Goal: Task Accomplishment & Management: Complete application form

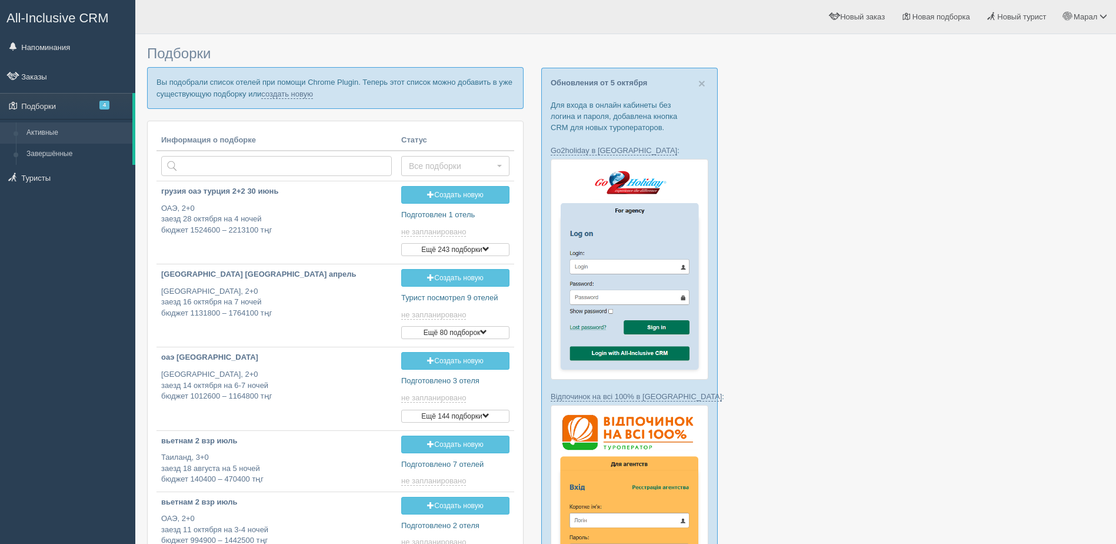
click at [976, 75] on div at bounding box center [625, 519] width 957 height 959
click at [303, 95] on link "создать новую" at bounding box center [287, 93] width 52 height 9
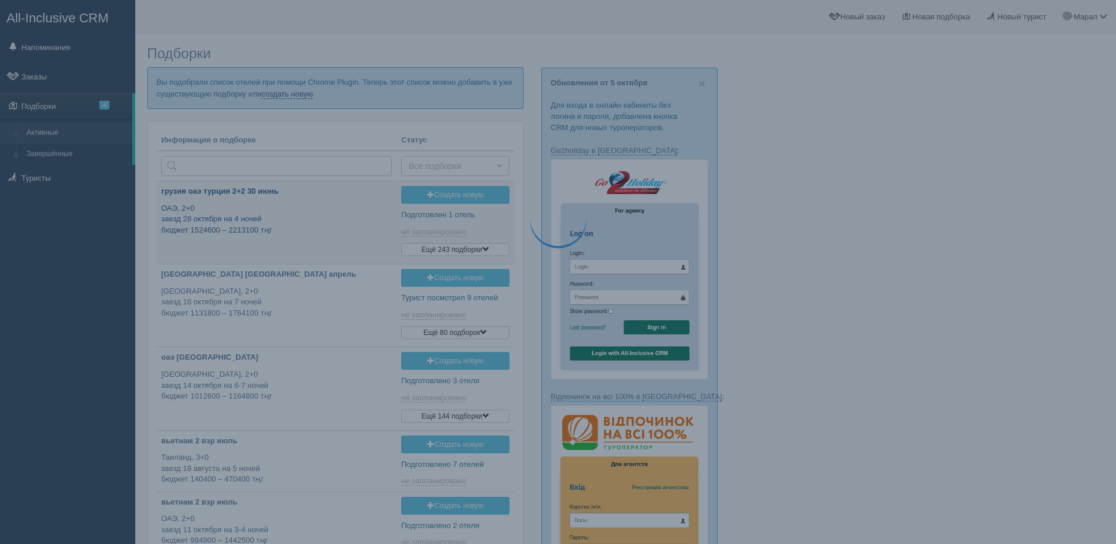
type input "2025-10-07 11:55"
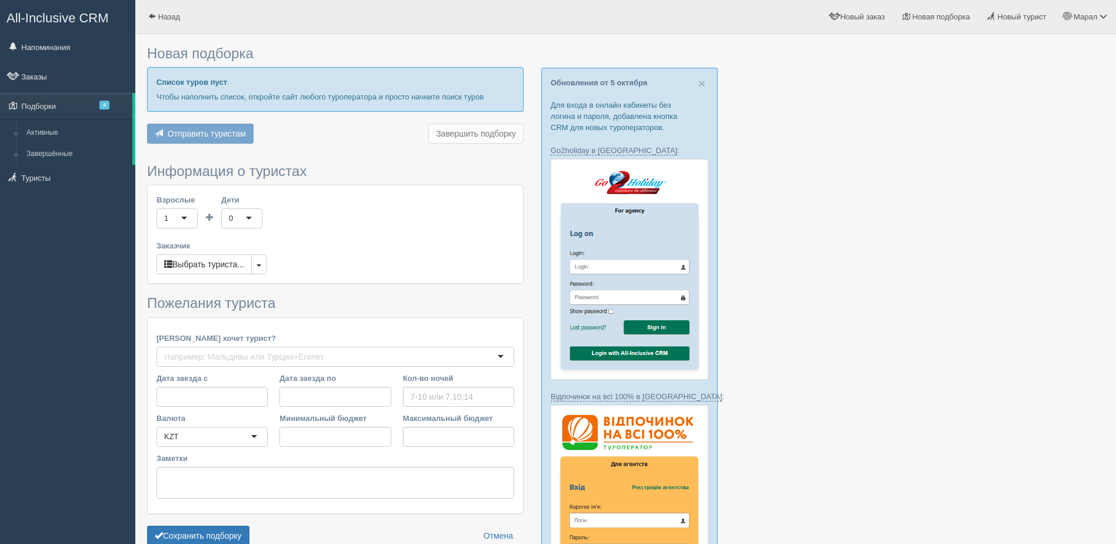
type input "4"
type input "2172600"
type input "2785200"
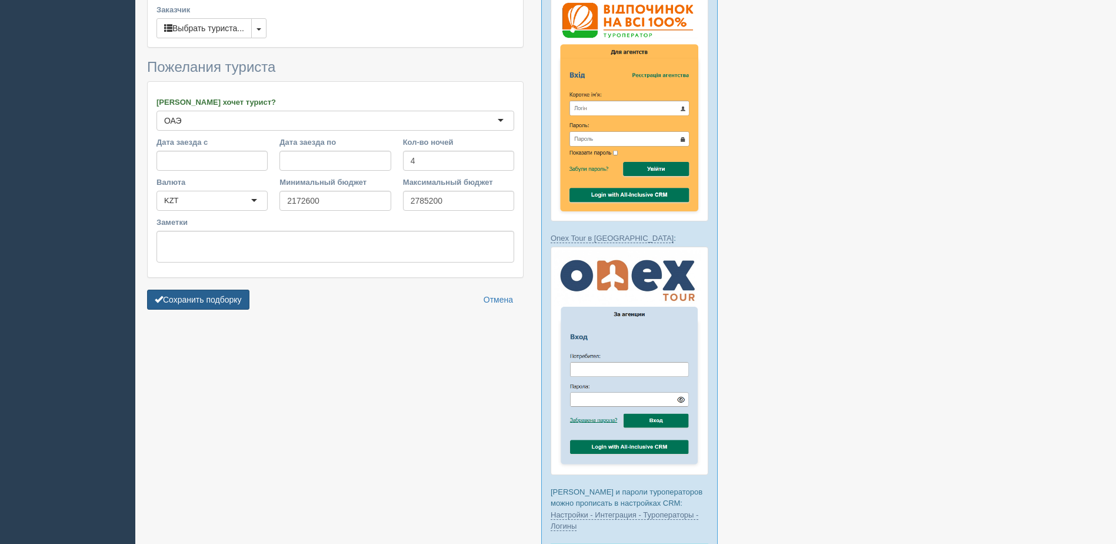
click at [216, 307] on button "Сохранить подборку" at bounding box center [198, 299] width 102 height 20
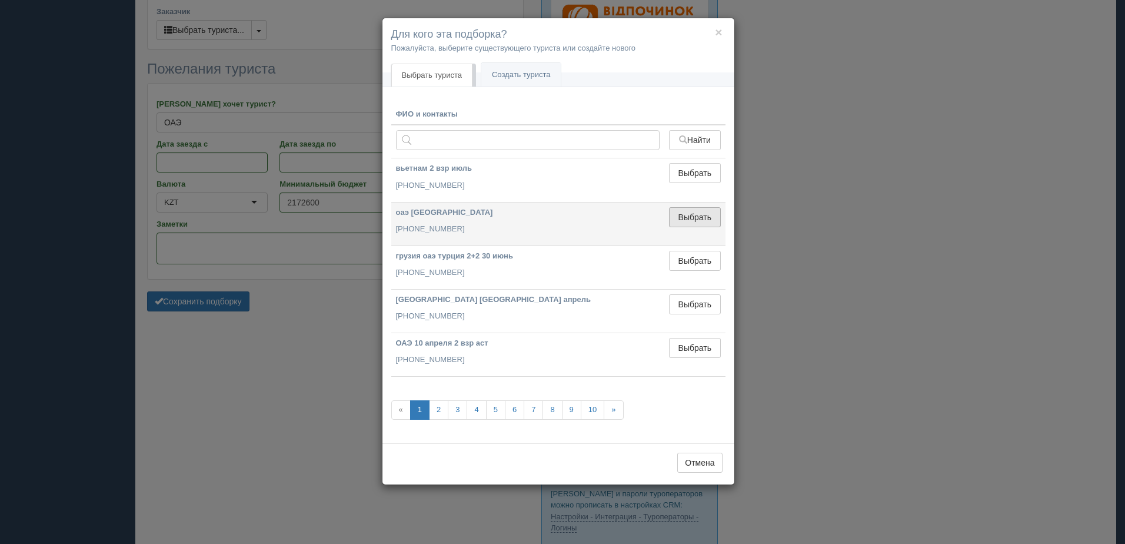
click at [711, 224] on button "Выбрать" at bounding box center [694, 217] width 51 height 20
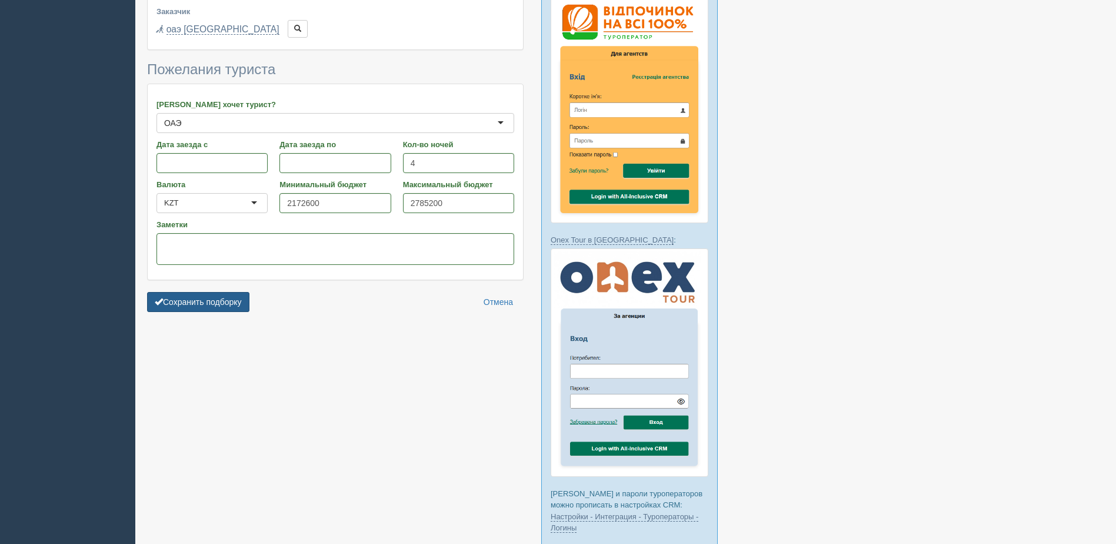
click at [221, 302] on button "Сохранить подборку" at bounding box center [198, 302] width 102 height 20
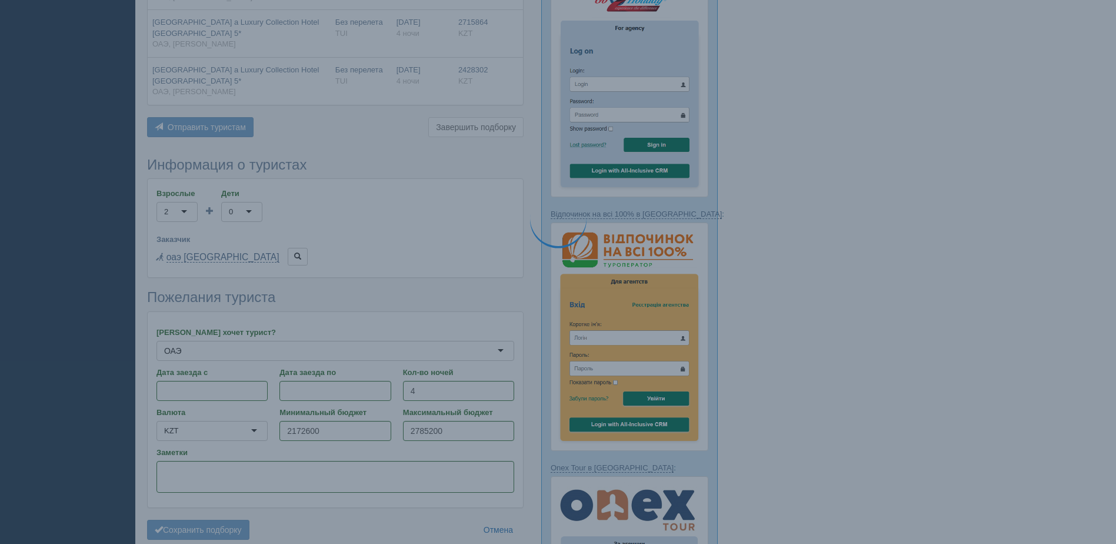
scroll to position [175, 0]
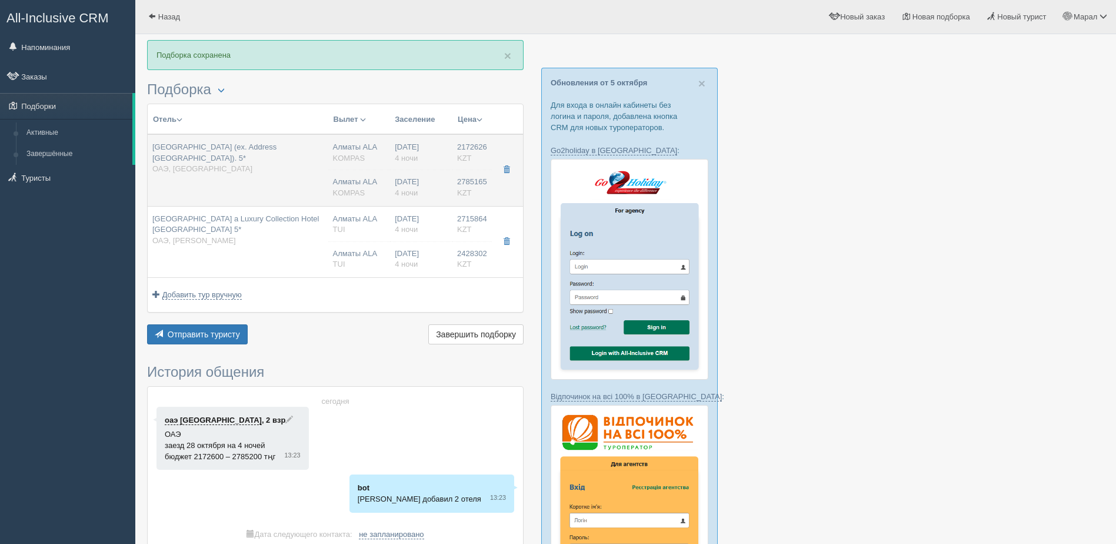
click at [276, 147] on span "[GEOGRAPHIC_DATA] (ex. Address [GEOGRAPHIC_DATA]). 5*" at bounding box center [214, 152] width 124 height 20
type input "[GEOGRAPHIC_DATA] (ex. Address [GEOGRAPHIC_DATA]). 5*"
type input "[URL][DOMAIN_NAME]"
type input "ОАЭ"
type input "[GEOGRAPHIC_DATA]"
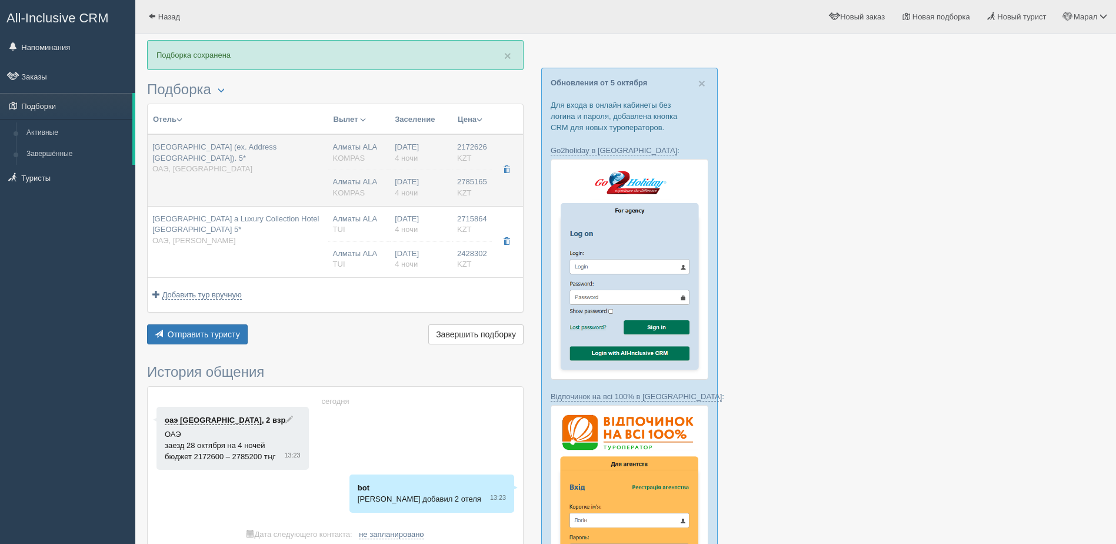
type input "2172626.00"
type input "2151115.00"
type input "Алматы ALA"
type input "Дубай DXB"
type input "03:55"
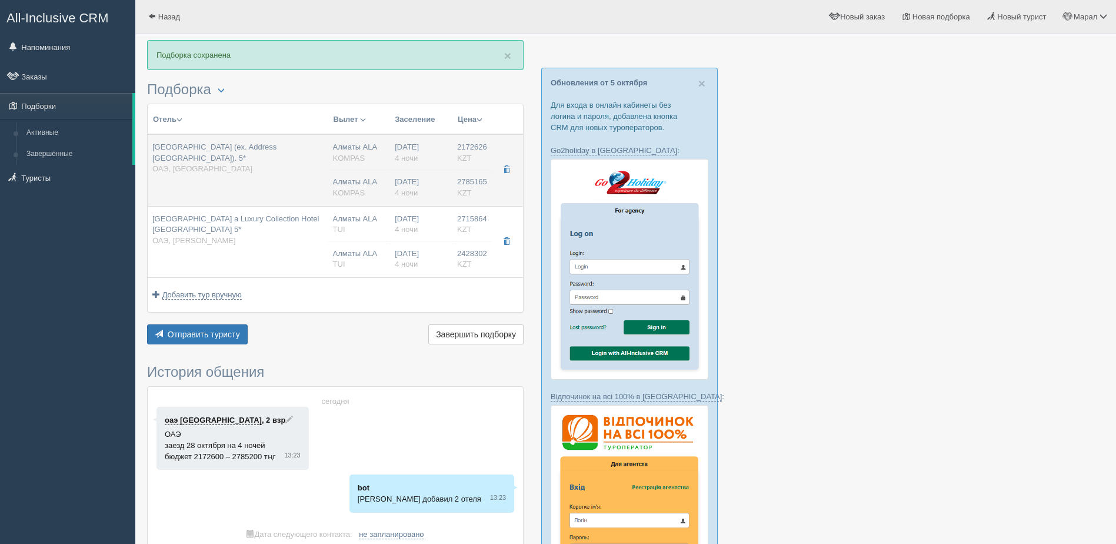
type input "08:05"
type input "Flydubai"
type input "21:35"
type input "02:55"
type input "4"
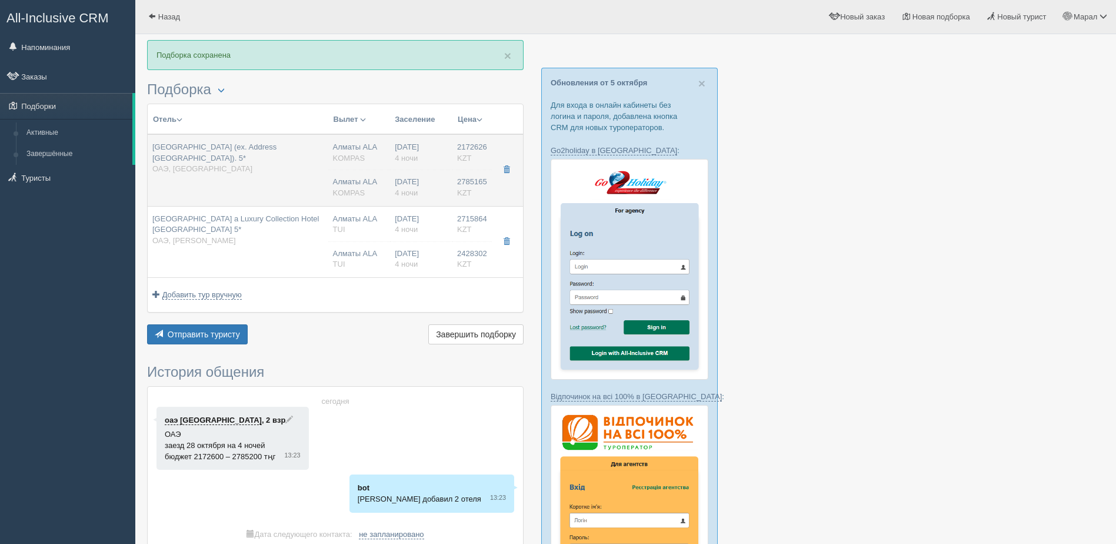
type input "[GEOGRAPHIC_DATA] Marina View"
type input "BB"
type input "KOMPAS"
type input "[URL][DOMAIN_NAME]"
type input "2785165.00"
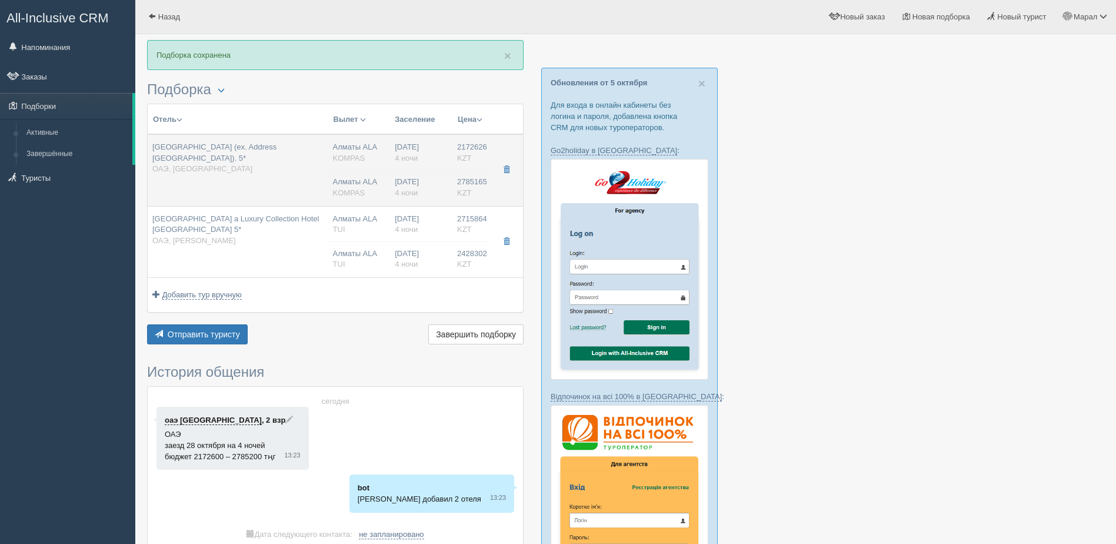
type input "2757590.00"
type input "Алматы ALA"
type input "Дубай DXB"
type input "03:55"
type input "08:05"
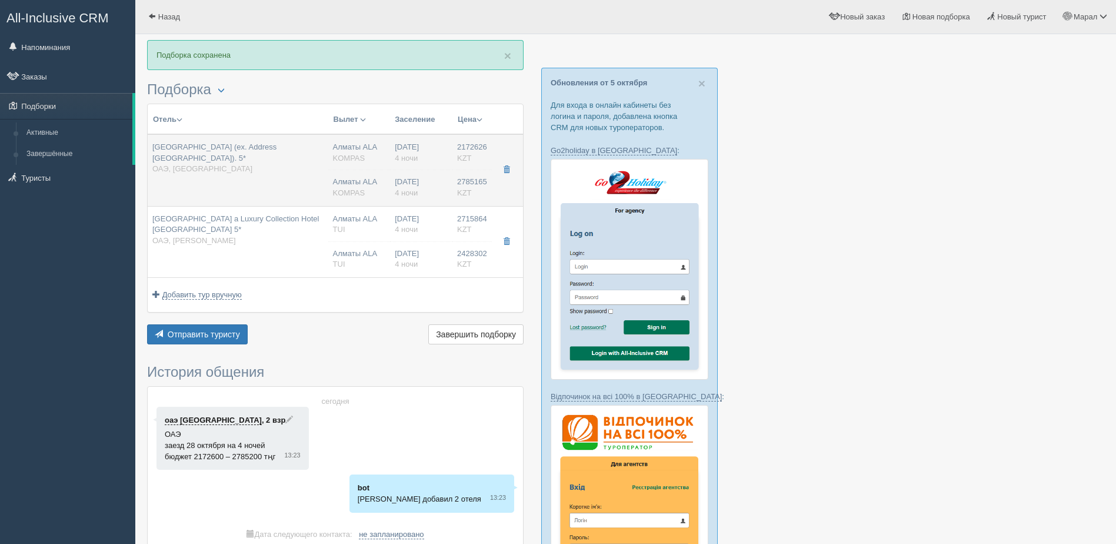
type input "Flydubai"
type input "21:35"
type input "02:55"
type input "4"
type input "[GEOGRAPHIC_DATA] Marina View"
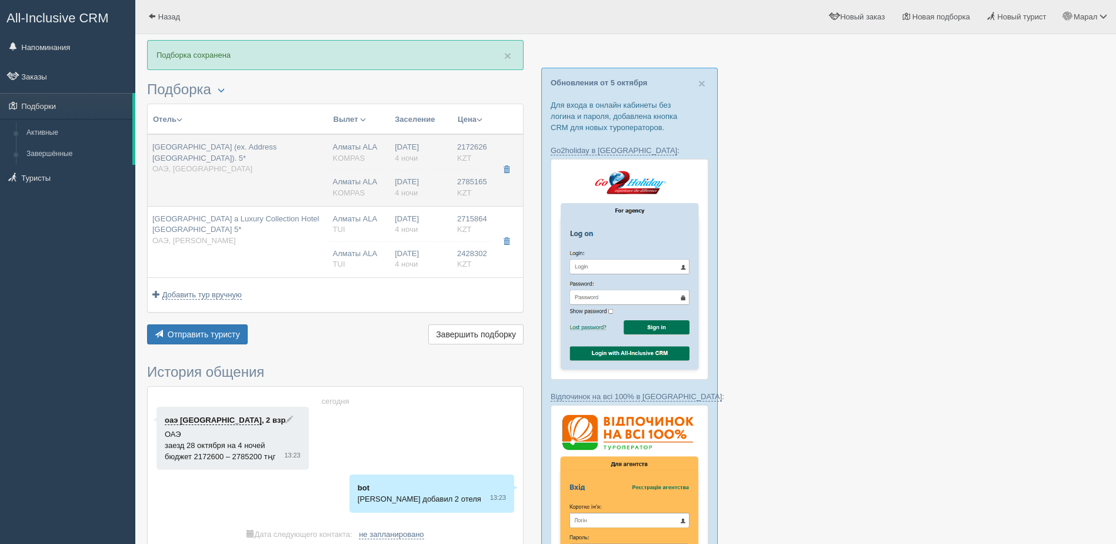
type input "BB"
type input "KOMPAS"
type input "[URL][DOMAIN_NAME]"
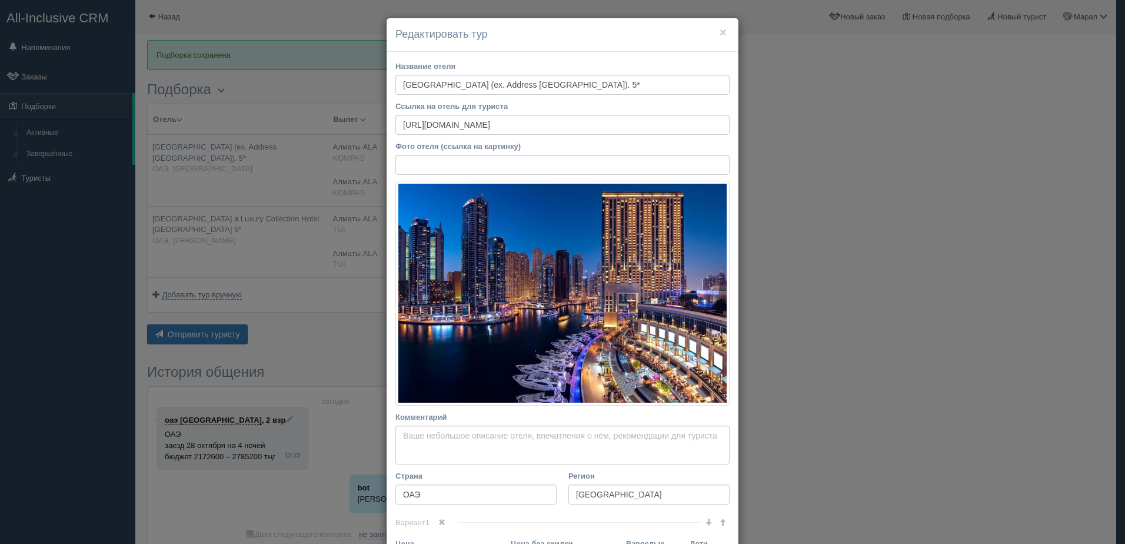
click at [839, 265] on div "× Редактировать тур Название отеля [GEOGRAPHIC_DATA] (ex. Address [GEOGRAPHIC_D…" at bounding box center [562, 272] width 1125 height 544
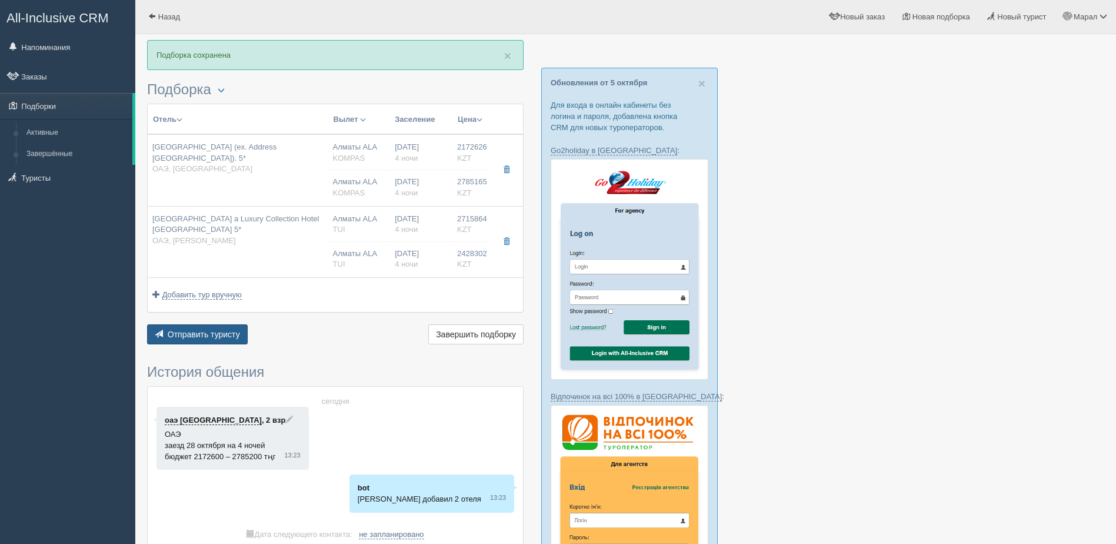
click at [168, 335] on span "Отправить туристу" at bounding box center [204, 333] width 72 height 9
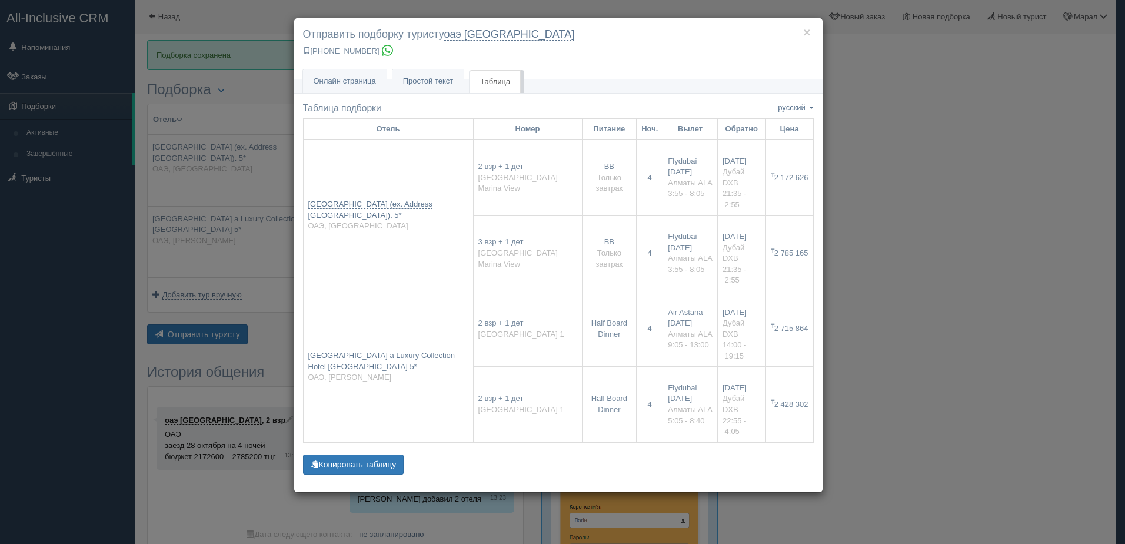
click at [981, 148] on div "× Отправить подборку туристу оаэ [GEOGRAPHIC_DATA] [PHONE_NUMBER] Онлайн страни…" at bounding box center [562, 272] width 1125 height 544
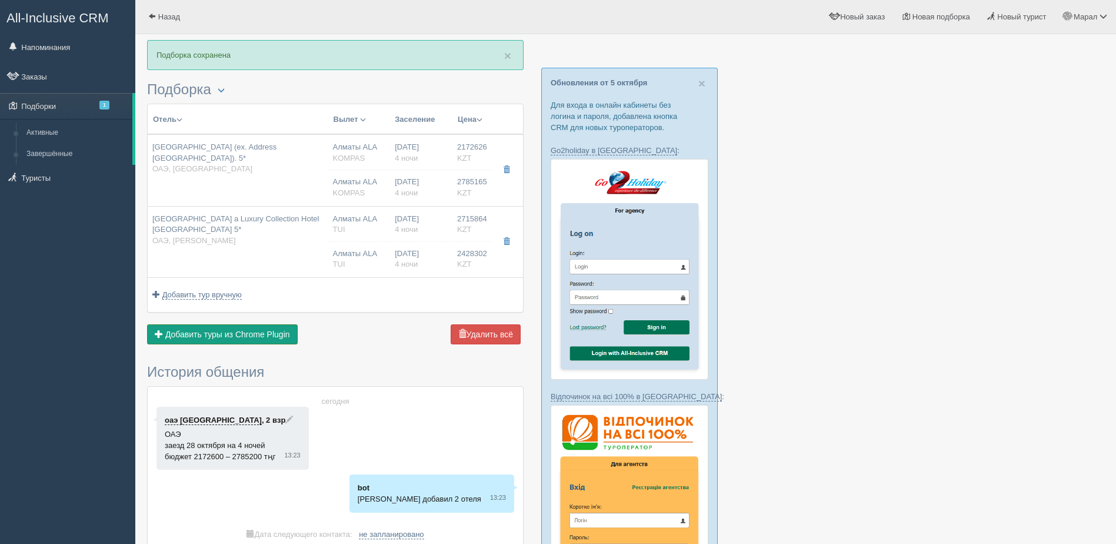
click at [226, 329] on span "Добавить туры из Chrome Plugin" at bounding box center [227, 333] width 125 height 9
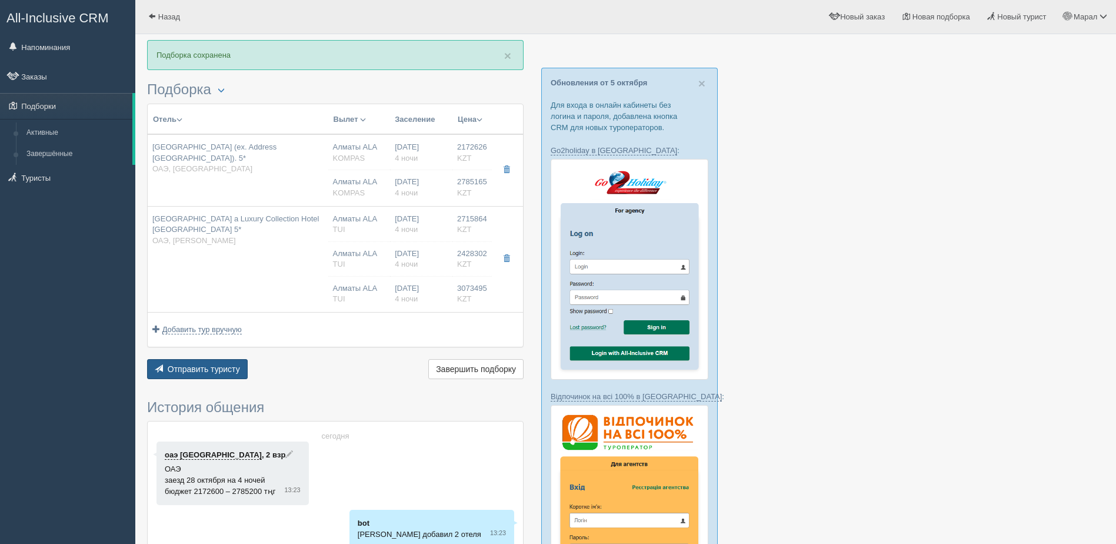
click at [198, 365] on span "Отправить туристу" at bounding box center [204, 368] width 72 height 9
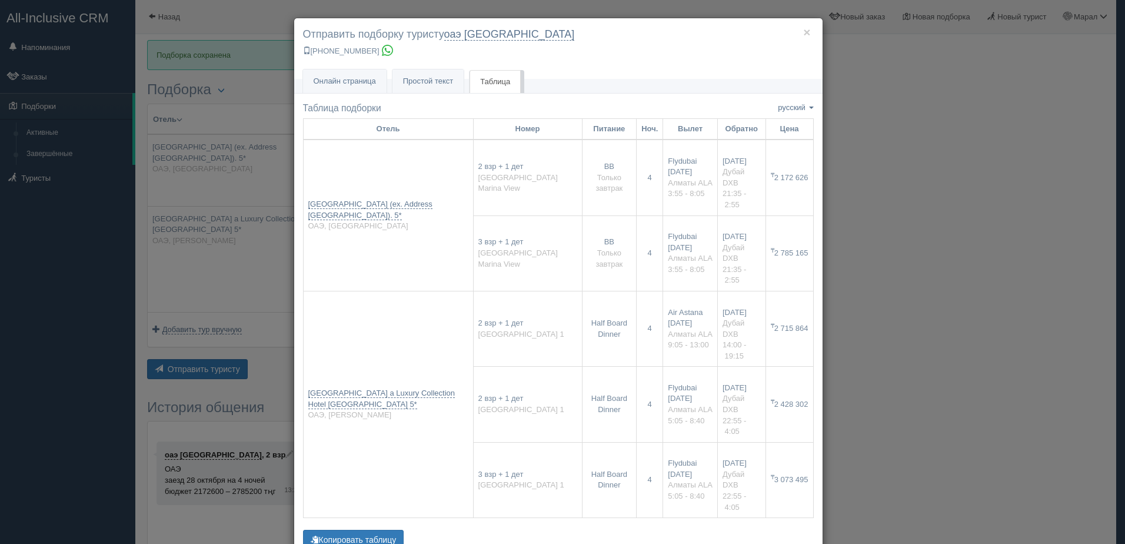
drag, startPoint x: 991, startPoint y: 328, endPoint x: 980, endPoint y: 330, distance: 10.7
click at [989, 328] on div "× Отправить подборку туристу оаэ [GEOGRAPHIC_DATA] [PHONE_NUMBER] Онлайн страни…" at bounding box center [562, 272] width 1125 height 544
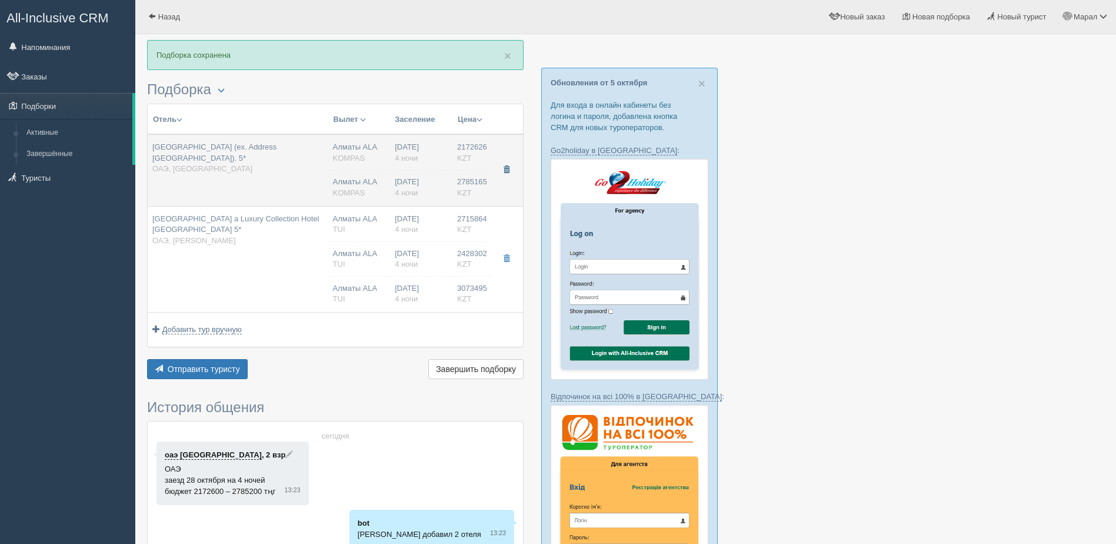
click at [501, 171] on button "button" at bounding box center [506, 170] width 20 height 18
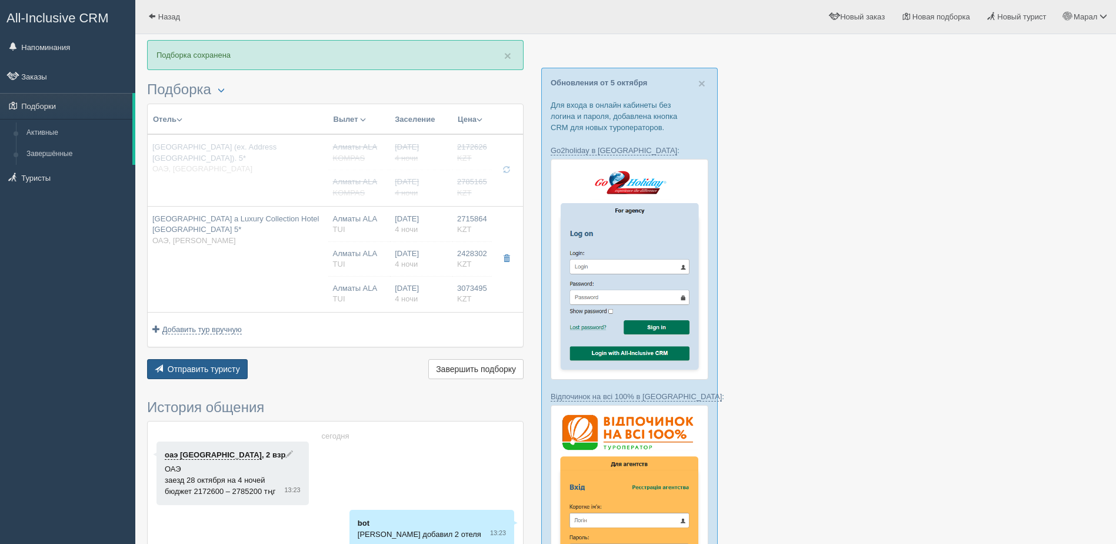
click at [169, 366] on span "Отправить туристу" at bounding box center [204, 368] width 72 height 9
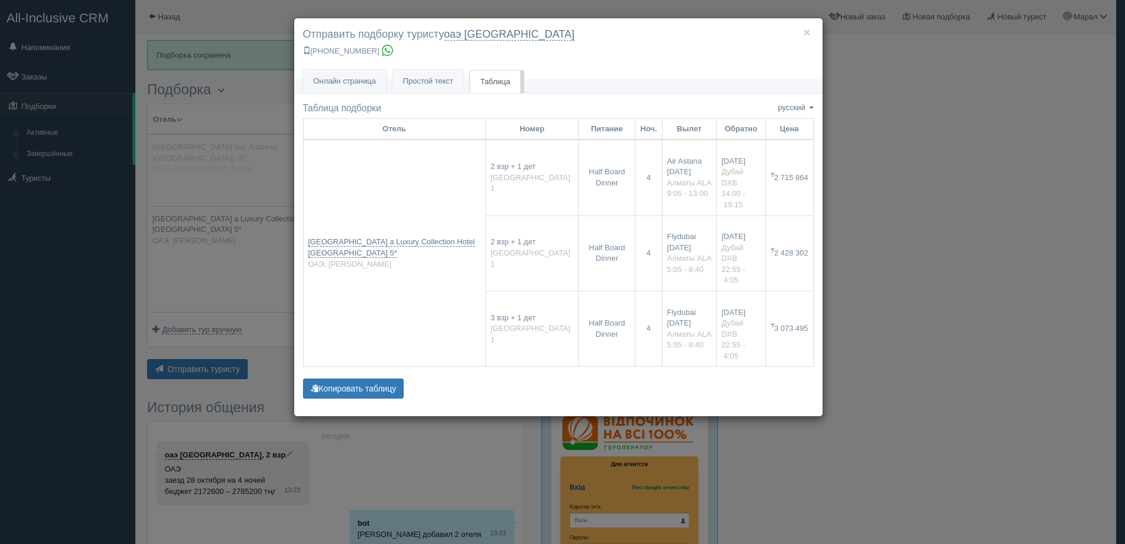
click at [1004, 253] on div "× Отправить подборку туристу оаэ [GEOGRAPHIC_DATA] [PHONE_NUMBER] Онлайн страни…" at bounding box center [562, 272] width 1125 height 544
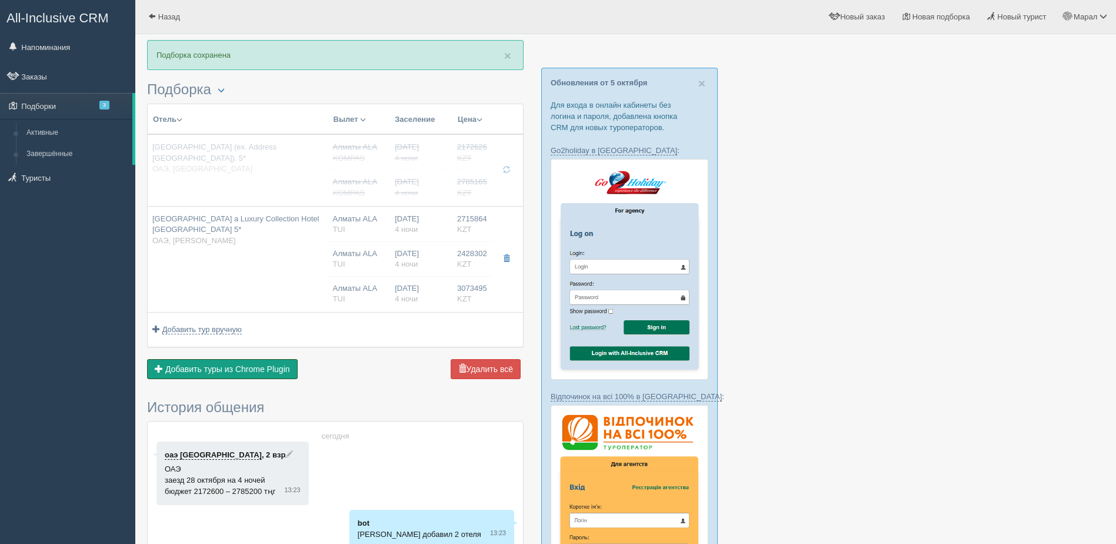
drag, startPoint x: 234, startPoint y: 361, endPoint x: 226, endPoint y: 355, distance: 10.0
click at [234, 361] on button "Добавить из Plugin Добавить туры из Chrome Plugin" at bounding box center [222, 369] width 151 height 20
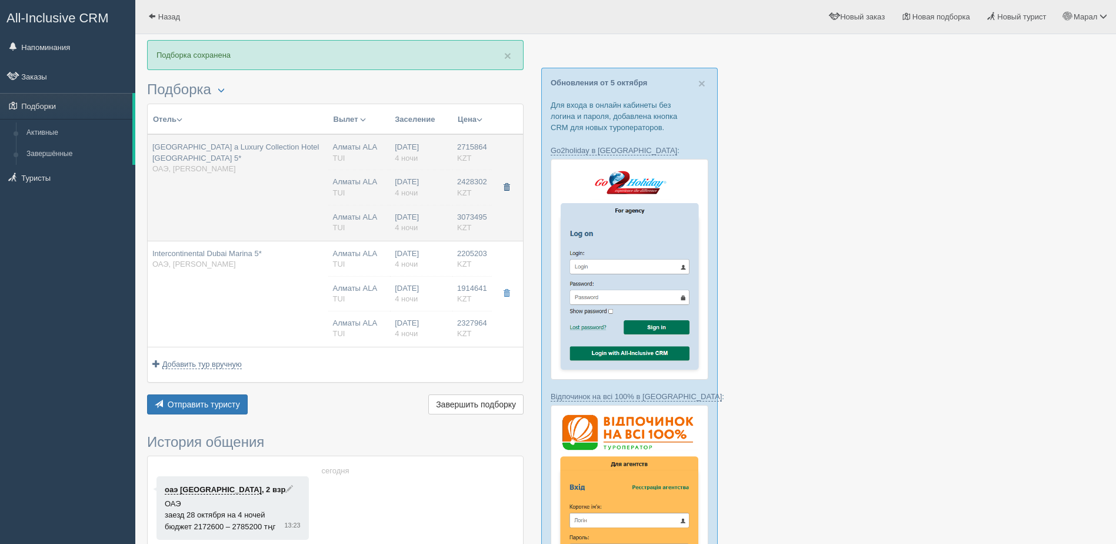
click at [508, 186] on span "button" at bounding box center [506, 187] width 7 height 7
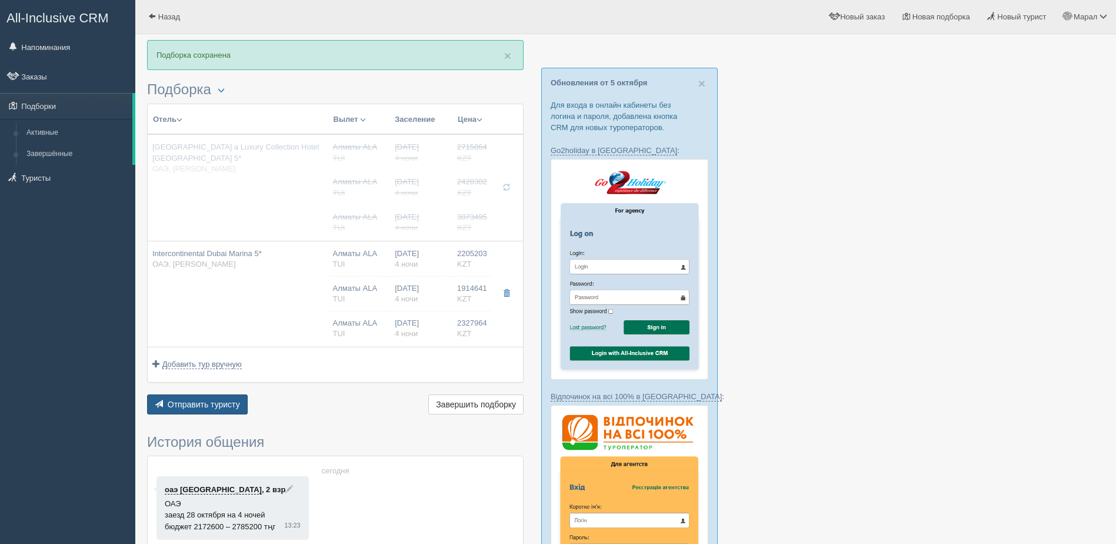
click at [214, 413] on button "Отправить туристу Отправить" at bounding box center [197, 404] width 101 height 20
